Goal: Information Seeking & Learning: Compare options

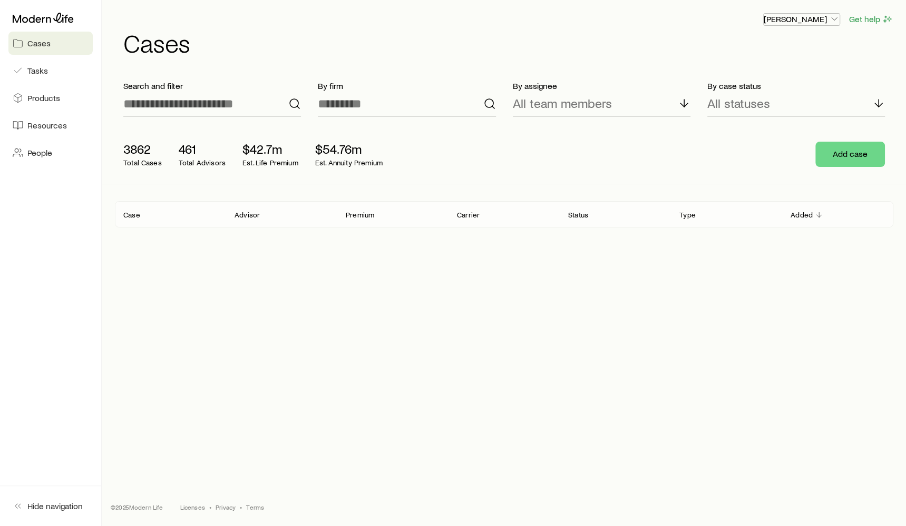
click at [793, 21] on p "[PERSON_NAME]" at bounding box center [802, 19] width 76 height 11
click at [759, 45] on span "Sign out" at bounding box center [751, 47] width 29 height 11
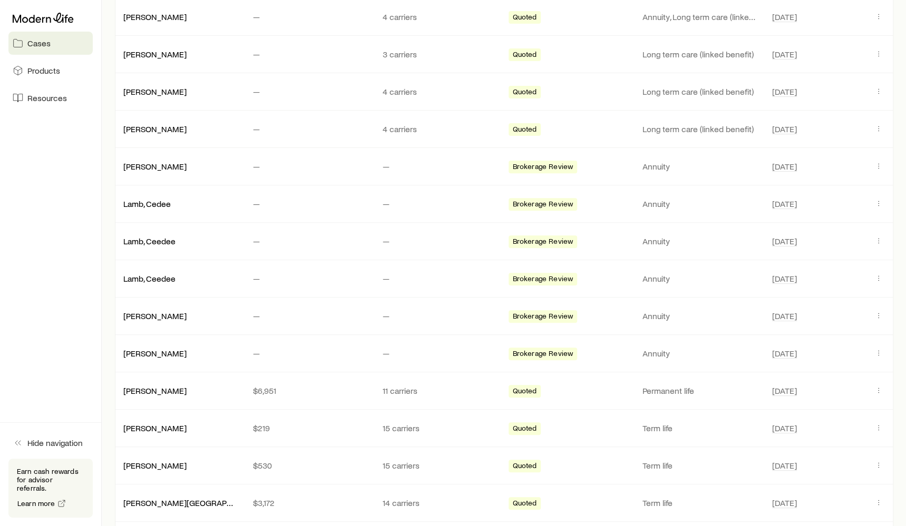
scroll to position [355, 0]
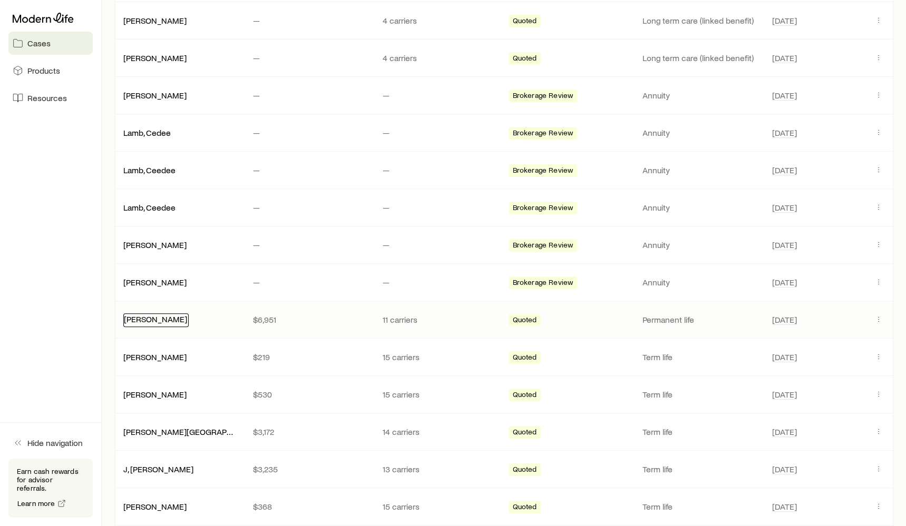
click at [150, 315] on link "[PERSON_NAME]" at bounding box center [155, 319] width 63 height 10
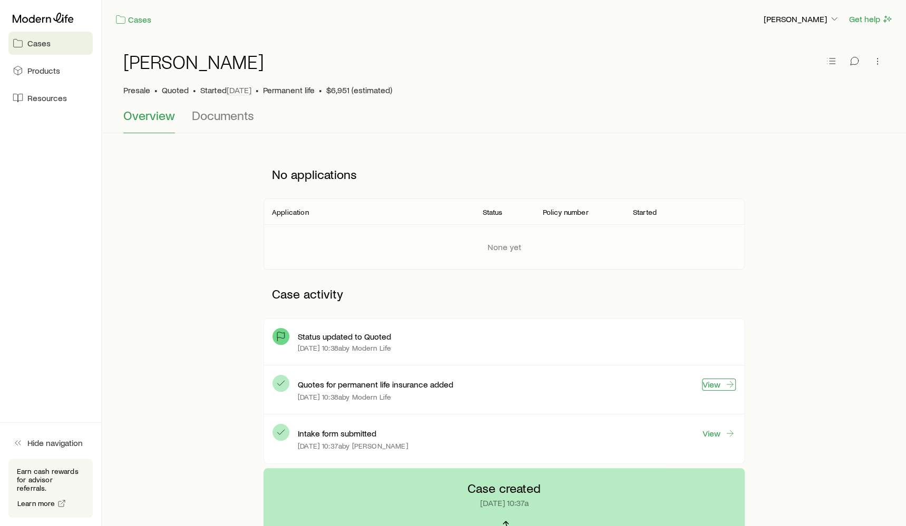
click at [705, 383] on link "View" at bounding box center [719, 385] width 34 height 12
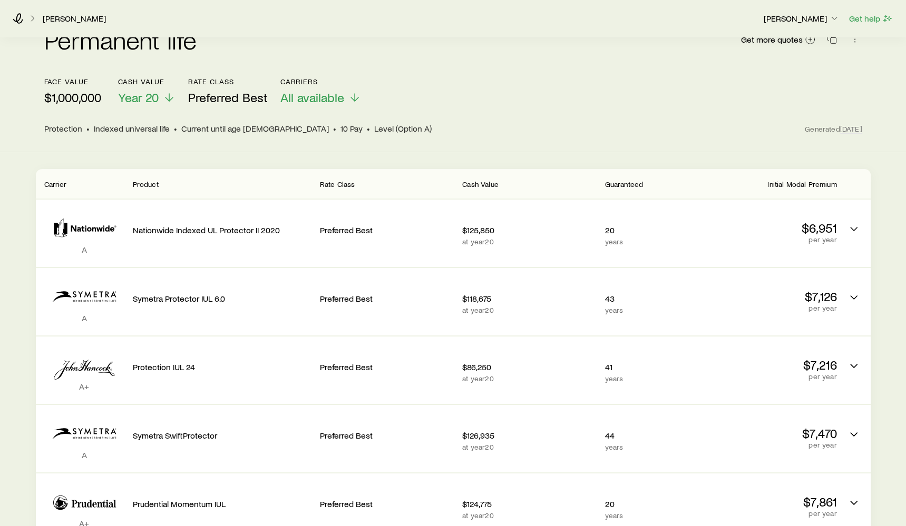
scroll to position [30, 0]
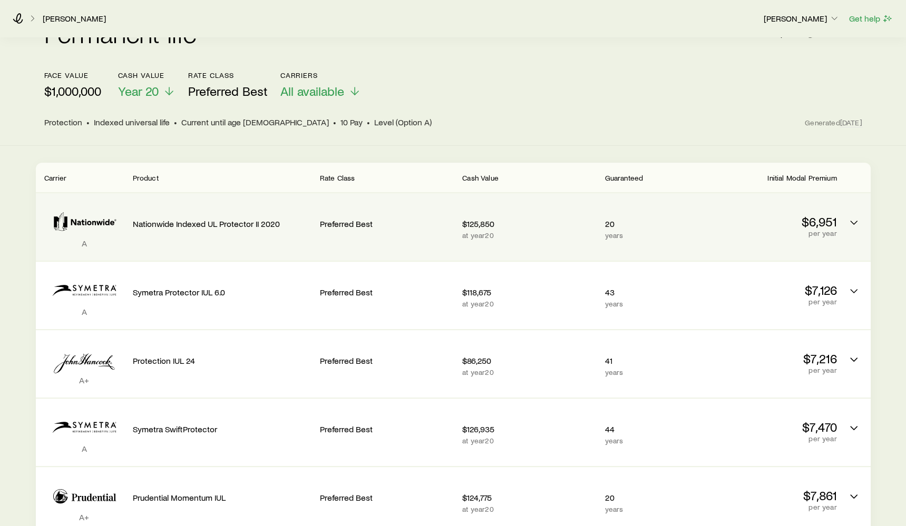
click at [543, 197] on div "A Nationwide Indexed UL Protector II 2020 Preferred Best $125,850 at year 20 20…" at bounding box center [453, 226] width 835 height 67
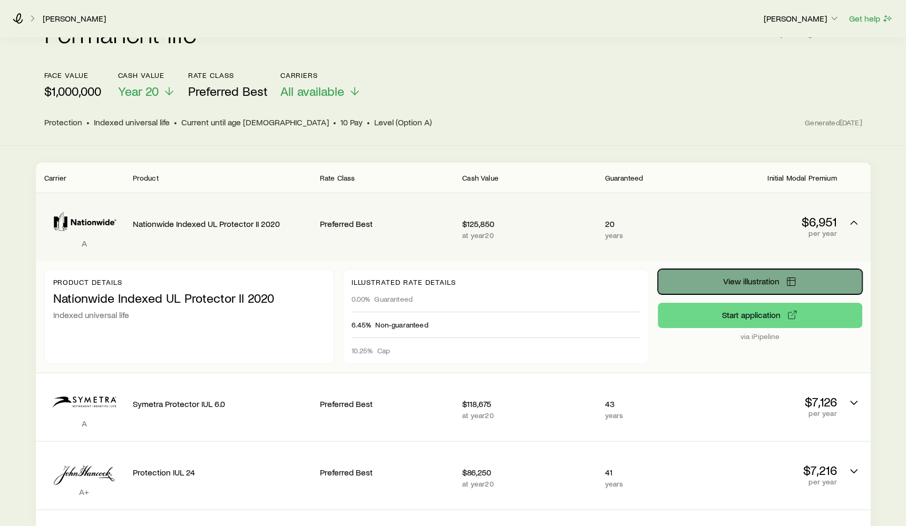
click at [779, 277] on button "View illustration" at bounding box center [760, 281] width 204 height 25
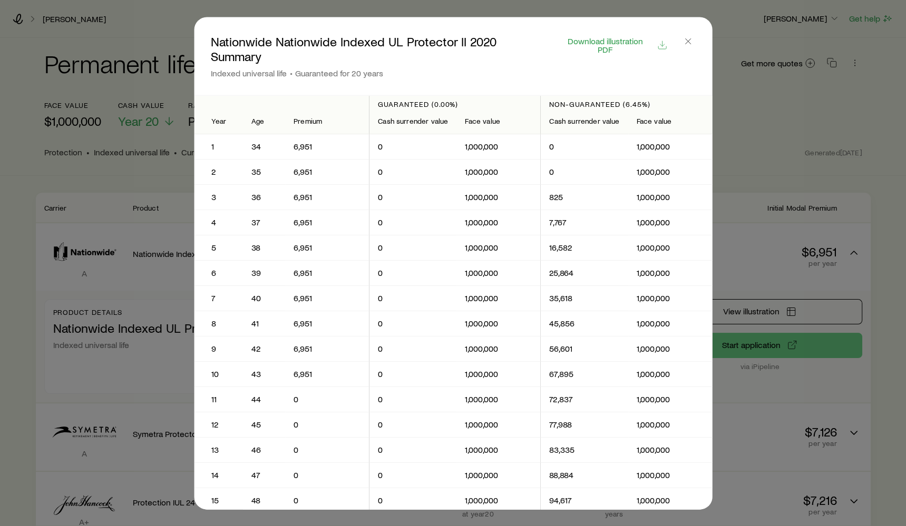
click at [650, 69] on div "Download illustration PDF" at bounding box center [614, 56] width 134 height 44
click at [686, 45] on icon "button" at bounding box center [687, 41] width 11 height 11
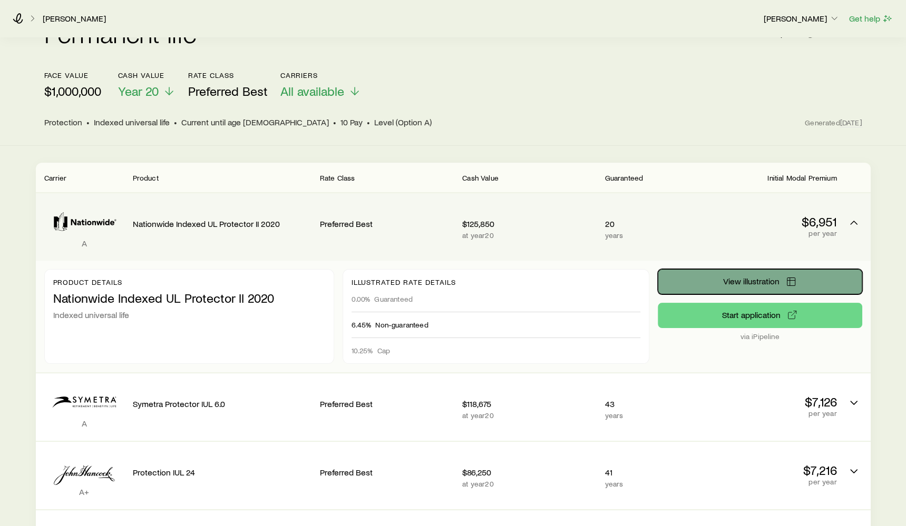
click at [773, 277] on span "View illustration" at bounding box center [751, 281] width 56 height 8
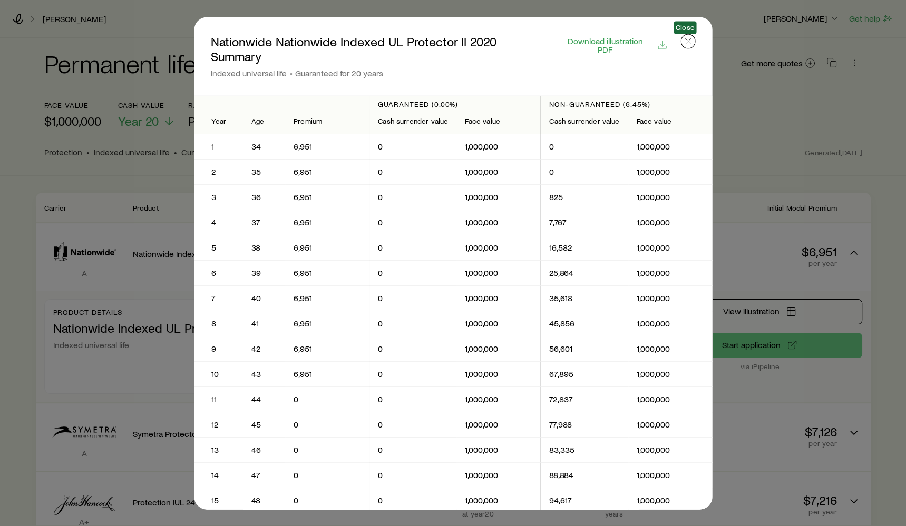
click at [688, 38] on icon "button" at bounding box center [687, 41] width 11 height 11
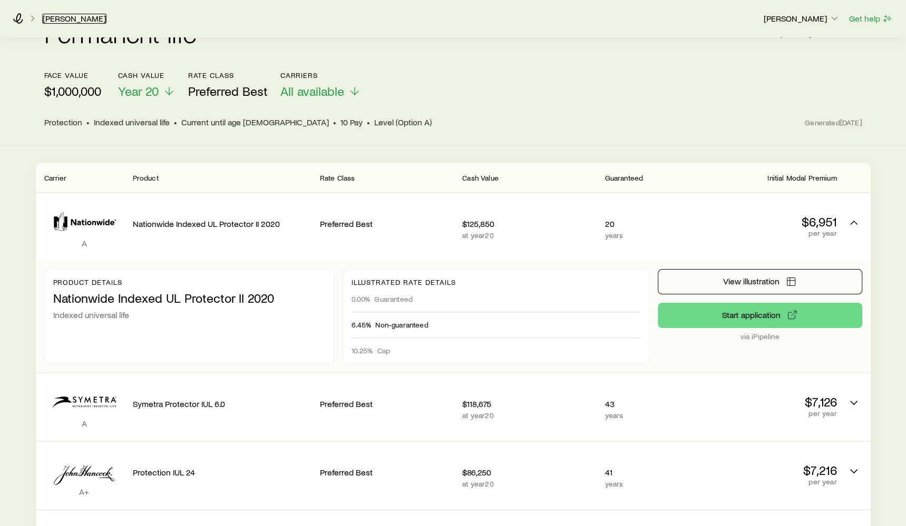
click at [47, 22] on link "[PERSON_NAME]" at bounding box center [74, 19] width 64 height 10
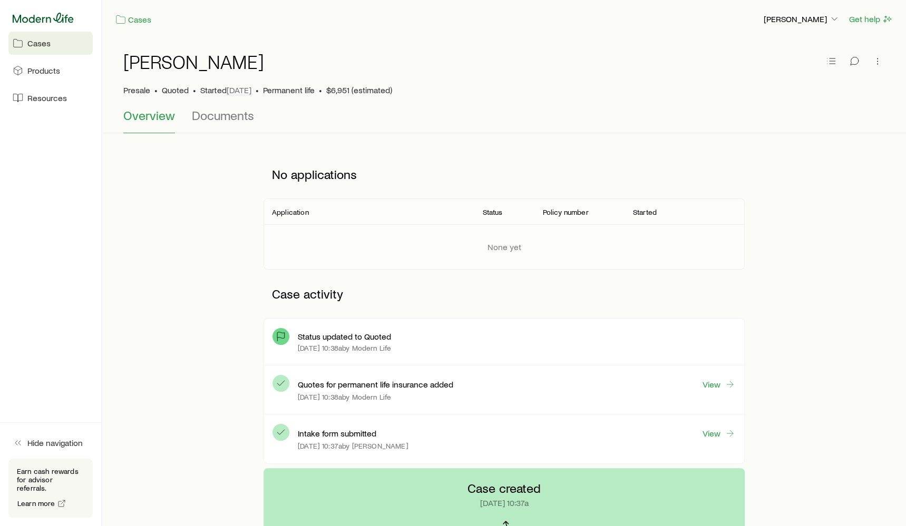
click at [24, 19] on icon at bounding box center [43, 18] width 61 height 11
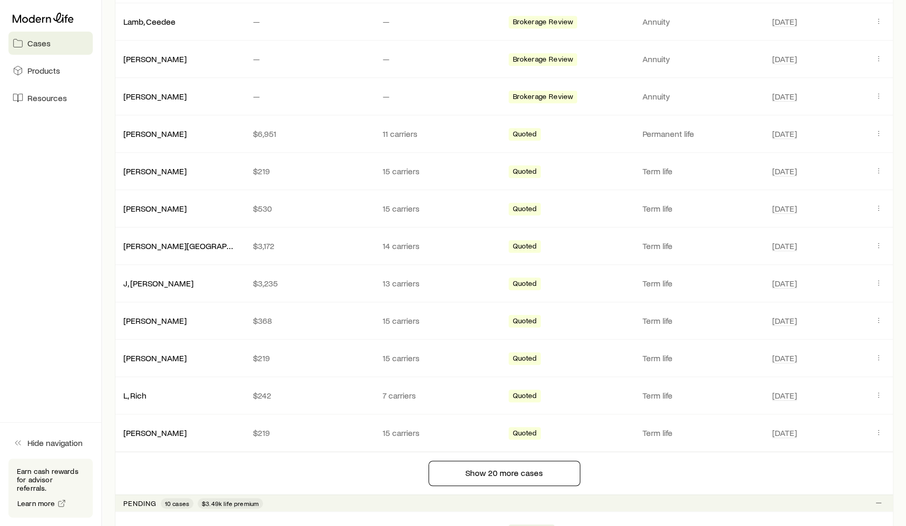
scroll to position [549, 0]
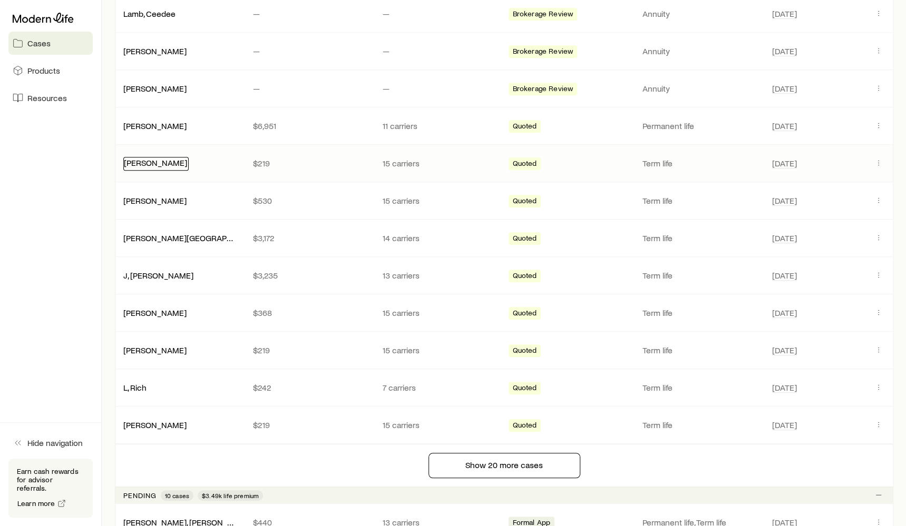
click at [151, 158] on link "[PERSON_NAME]" at bounding box center [155, 163] width 63 height 10
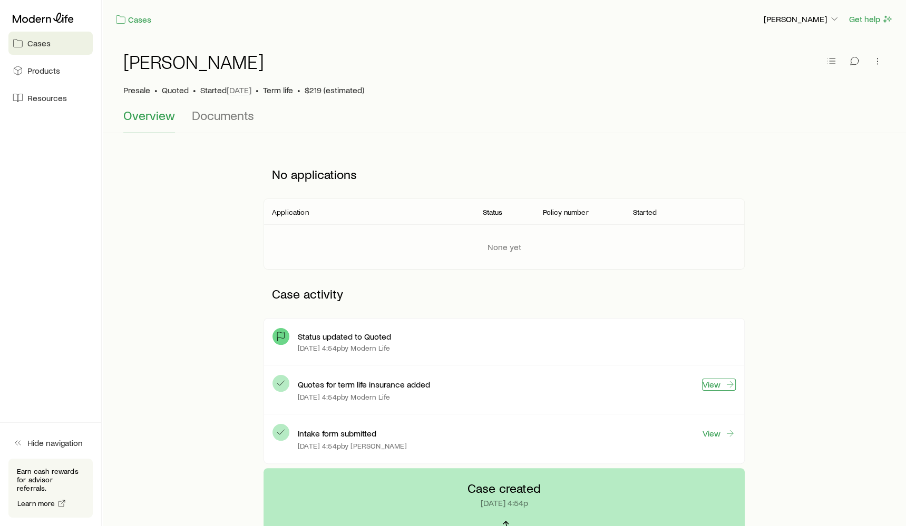
click at [707, 386] on link "View" at bounding box center [719, 385] width 34 height 12
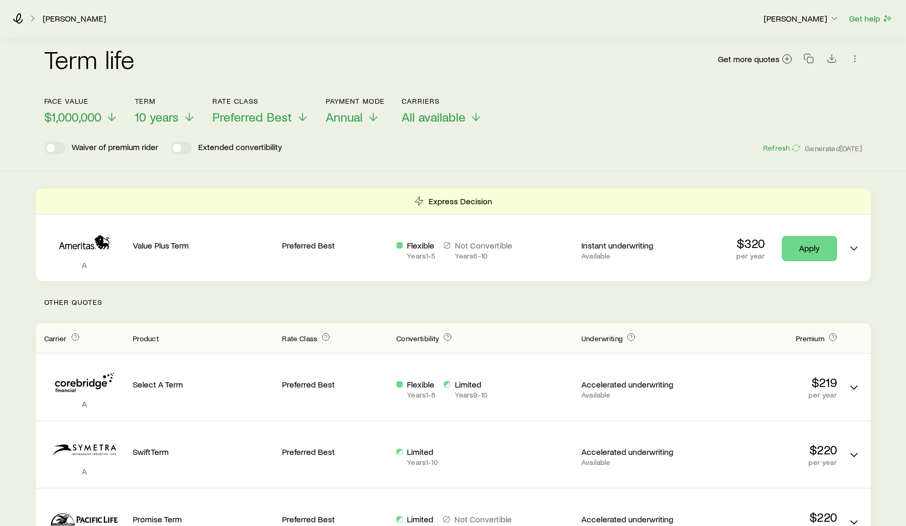
scroll to position [16, 0]
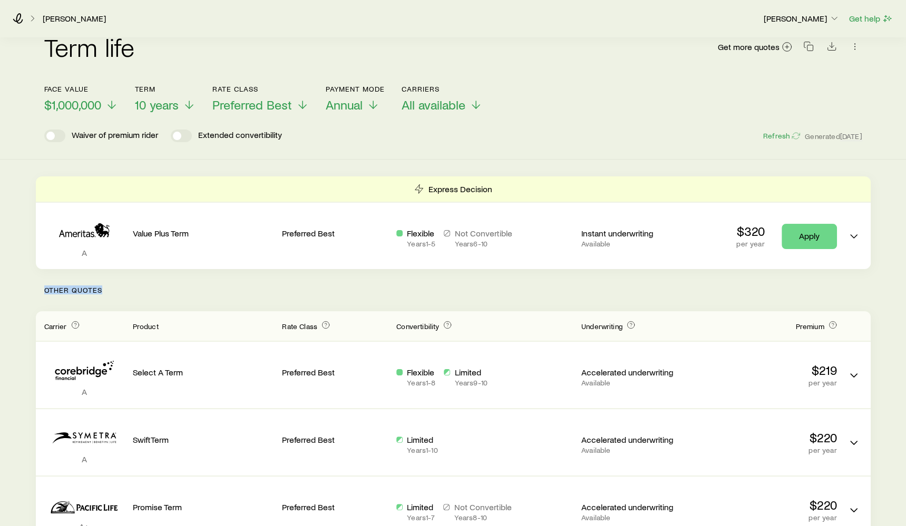
drag, startPoint x: 45, startPoint y: 288, endPoint x: 114, endPoint y: 295, distance: 69.3
click at [114, 295] on p "Other Quotes" at bounding box center [453, 290] width 835 height 42
